Goal: Find specific page/section: Find specific page/section

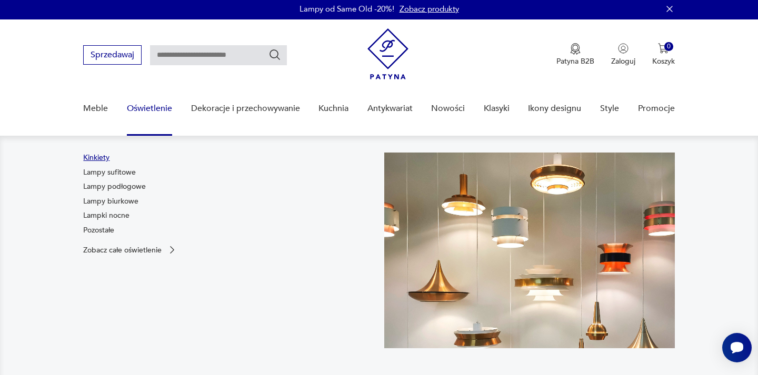
click at [90, 157] on link "Kinkiety" at bounding box center [96, 158] width 26 height 11
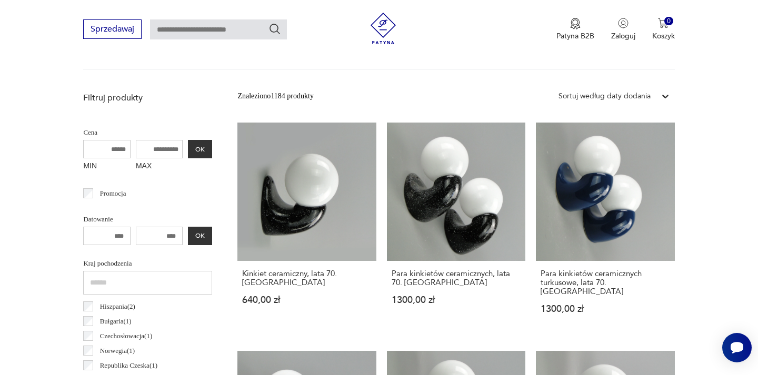
scroll to position [318, 0]
